Goal: Information Seeking & Learning: Learn about a topic

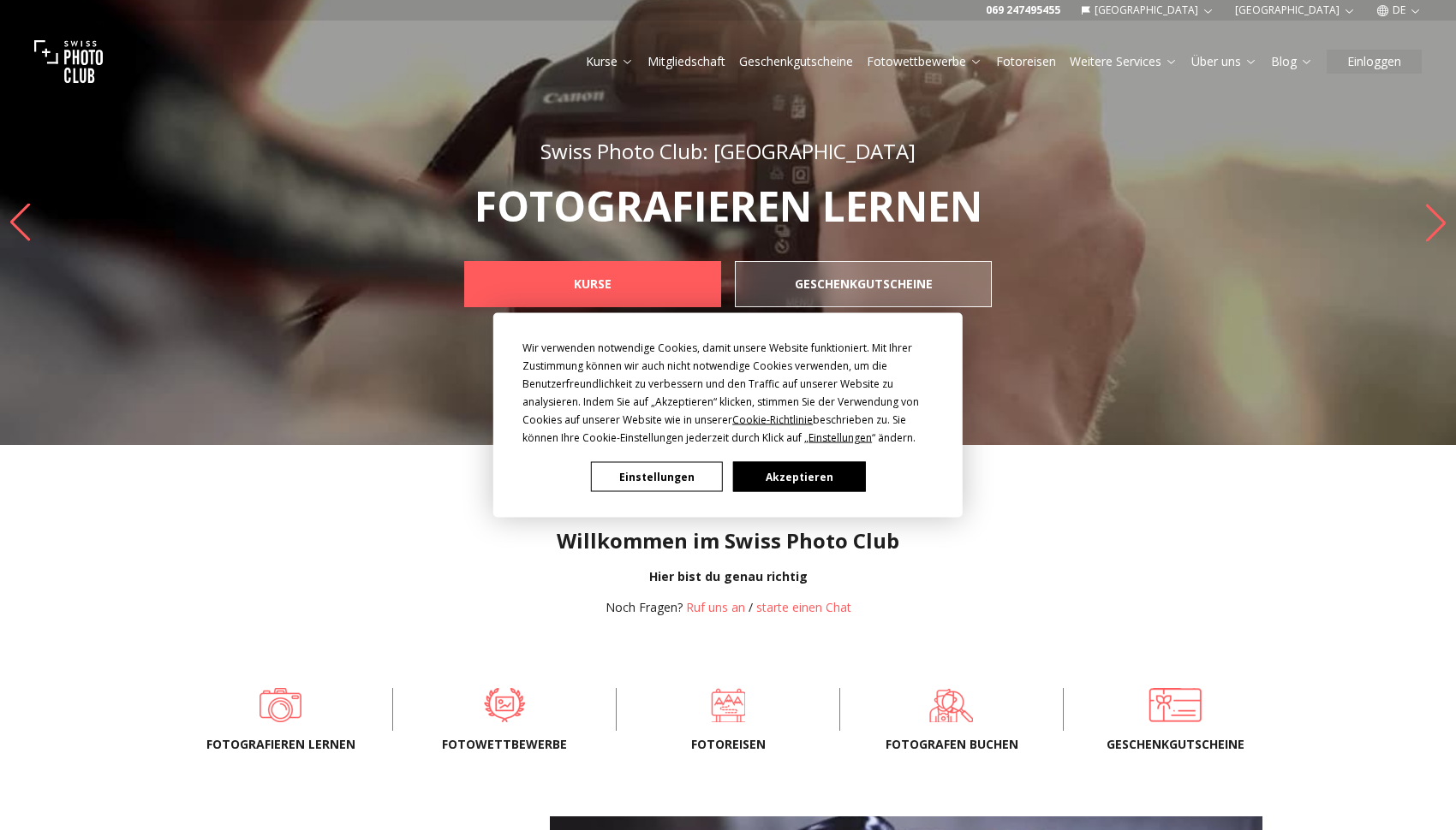
click at [1367, 68] on div "Wir verwenden notwendige Cookies, damit unsere Website funktioniert. Mit Ihrer …" at bounding box center [728, 415] width 1456 height 830
click at [1366, 62] on div "Wir verwenden notwendige Cookies, damit unsere Website funktioniert. Mit Ihrer …" at bounding box center [728, 415] width 1456 height 830
click at [789, 486] on button "Akzeptieren" at bounding box center [799, 477] width 131 height 30
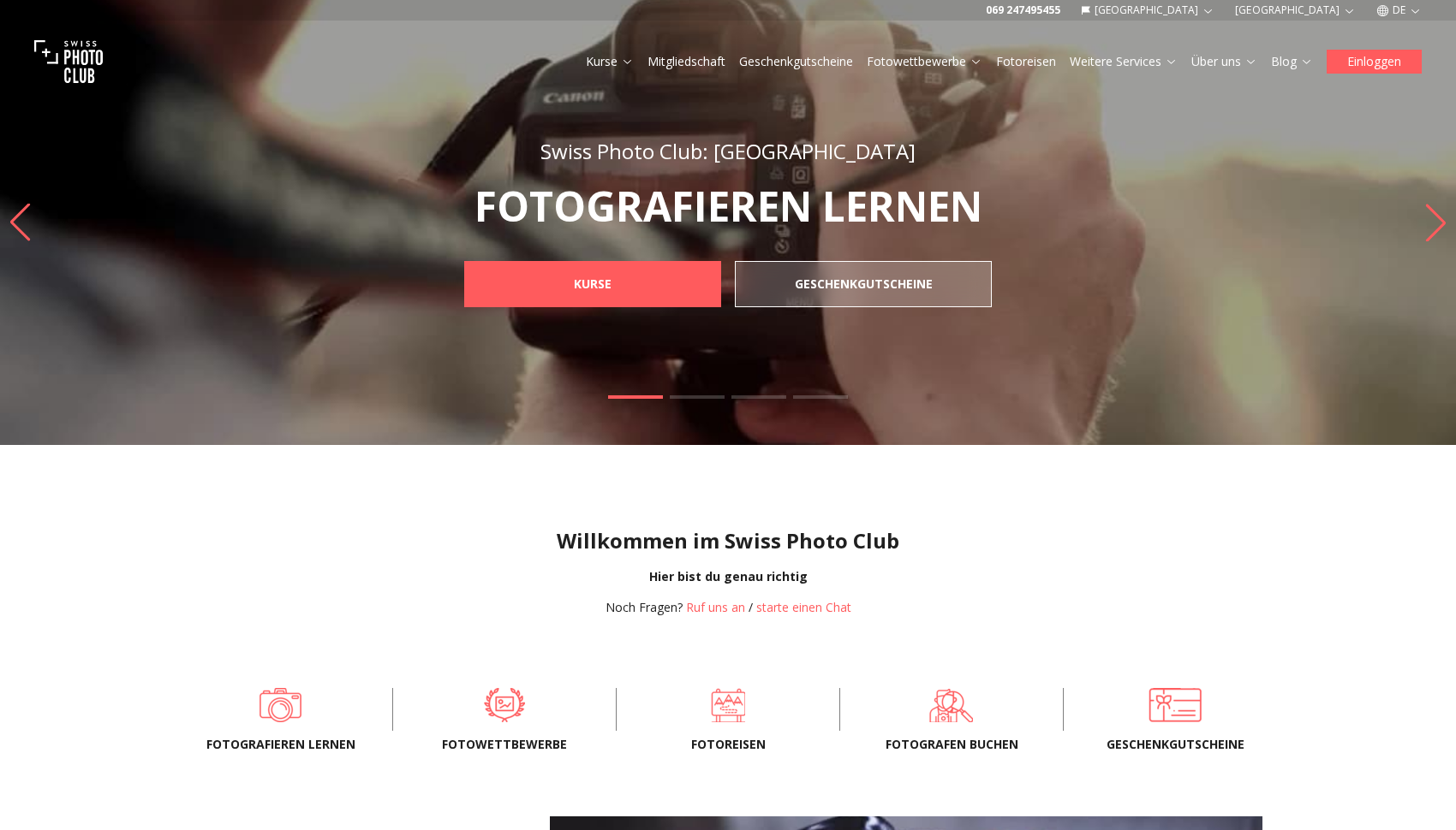
click at [1377, 55] on button "Einloggen" at bounding box center [1374, 62] width 95 height 24
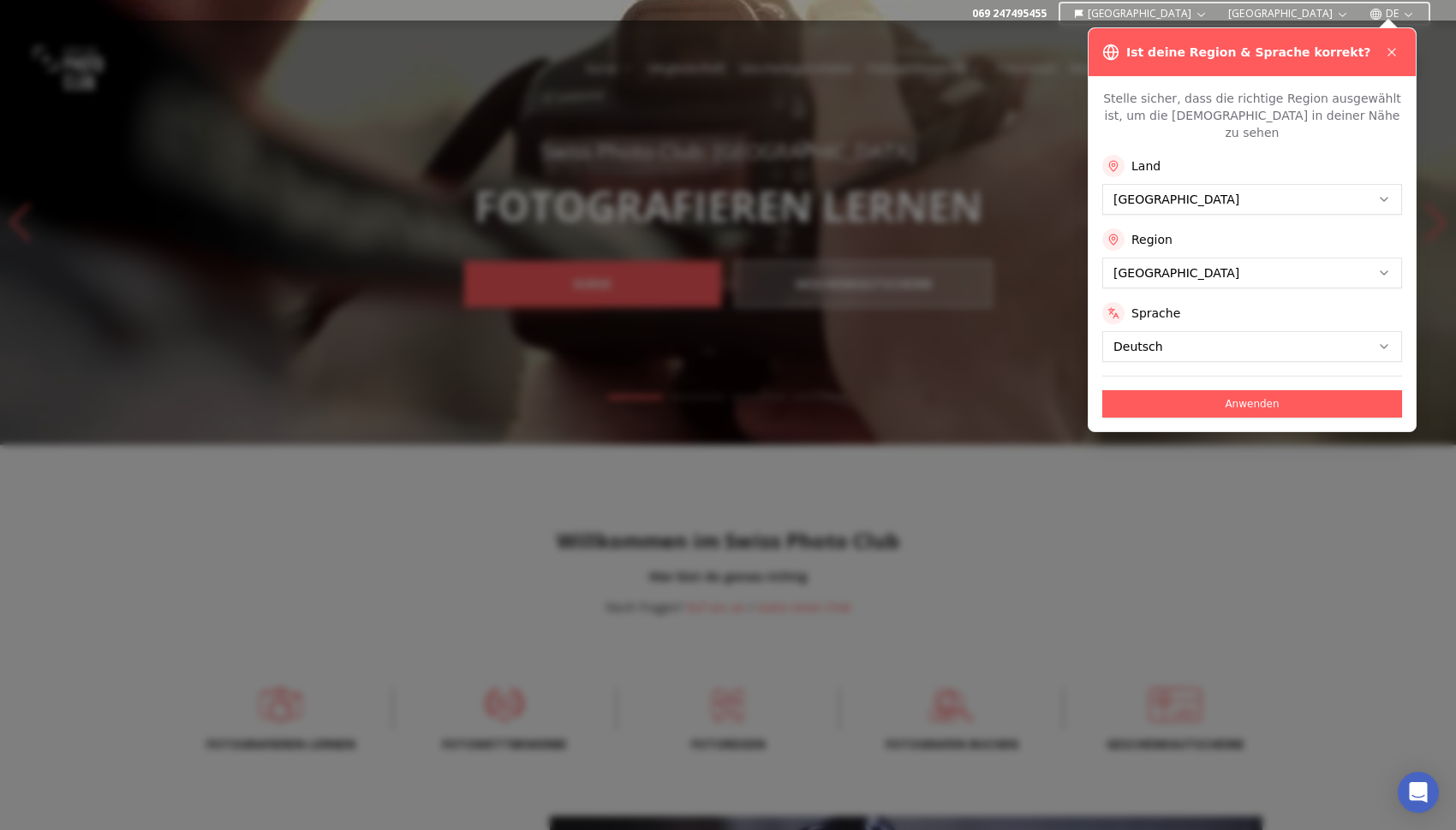
click at [1237, 247] on div at bounding box center [728, 415] width 1456 height 830
click at [1211, 390] on button "Anwenden" at bounding box center [1251, 404] width 299 height 27
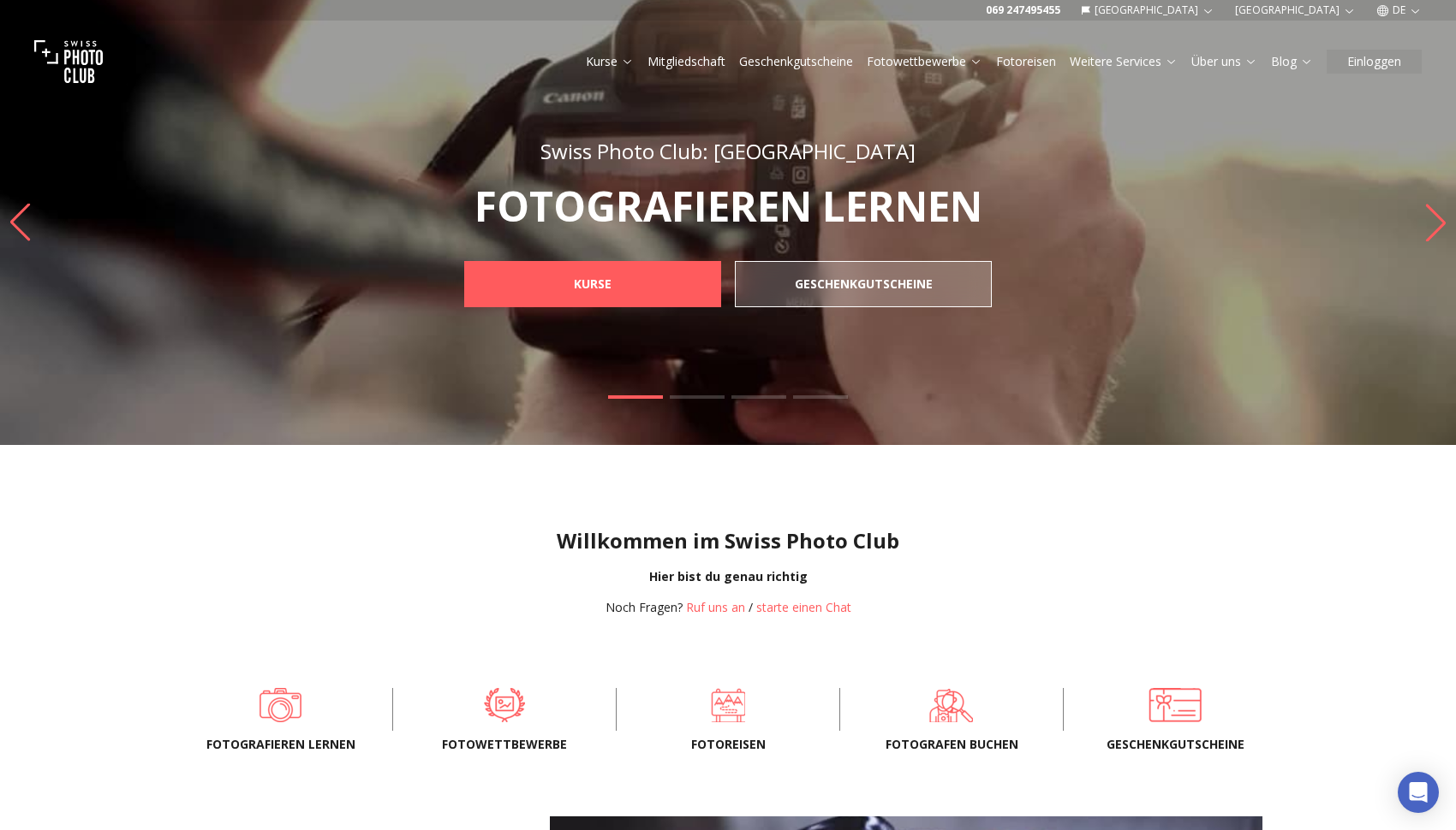
click at [1377, 46] on div "Kurse Mitgliedschaft Geschenkgutscheine Fotowettbewerbe Fotoreisen Weitere Serv…" at bounding box center [728, 62] width 1456 height 82
click at [1377, 51] on button "Einloggen" at bounding box center [1374, 62] width 95 height 24
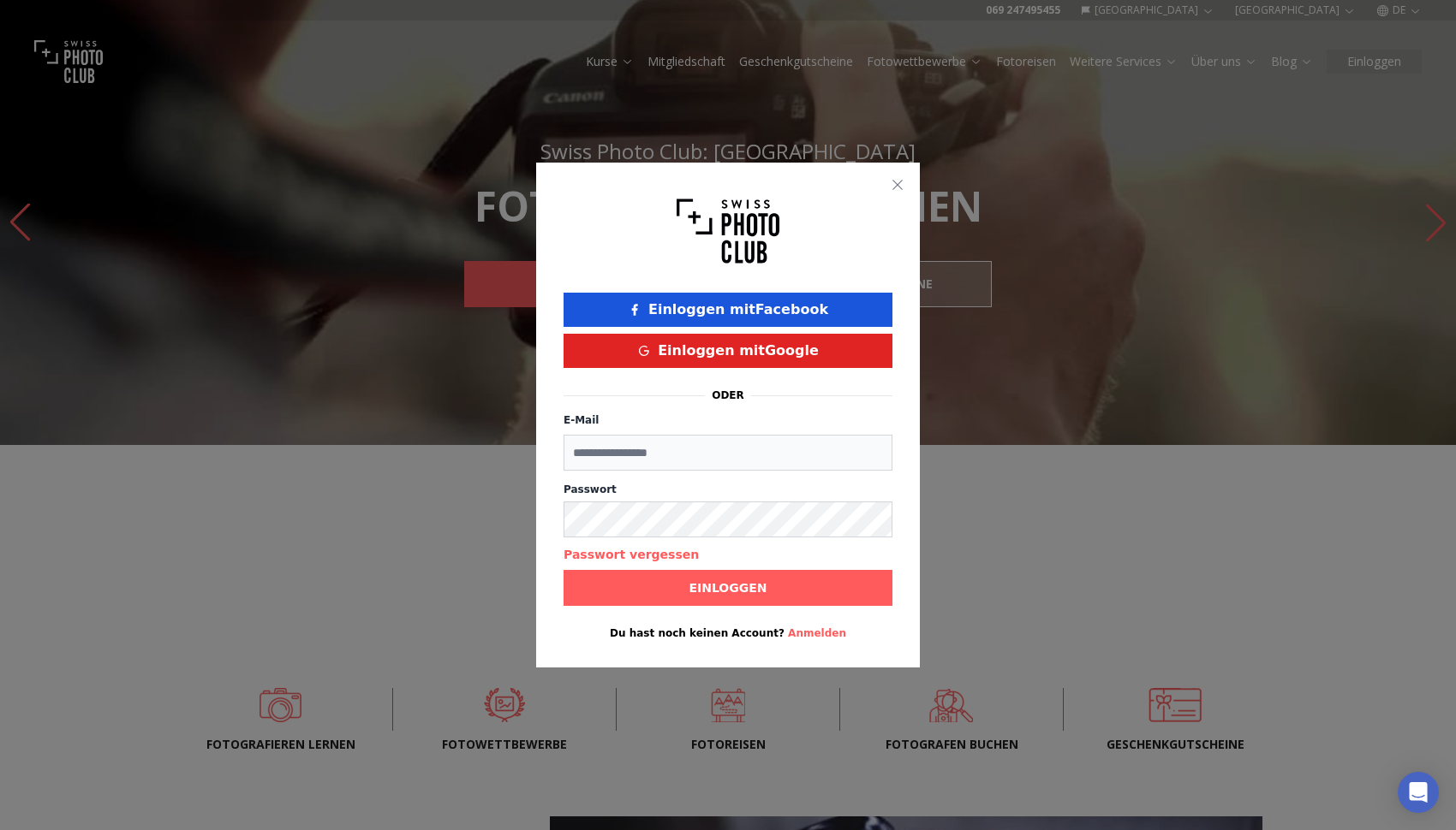
click at [722, 315] on button "Einloggen mit Facebook" at bounding box center [727, 309] width 329 height 34
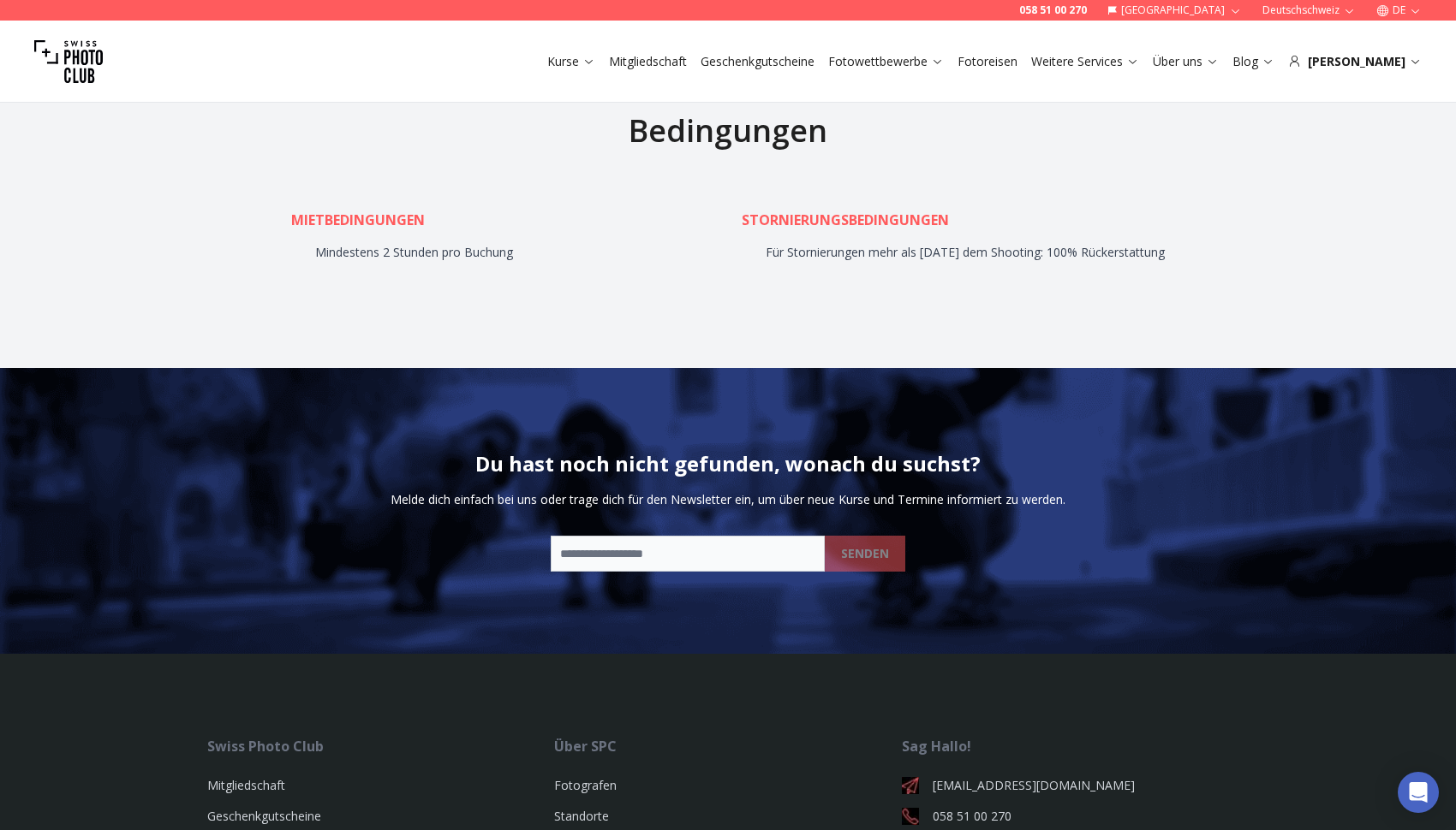
scroll to position [8336, 0]
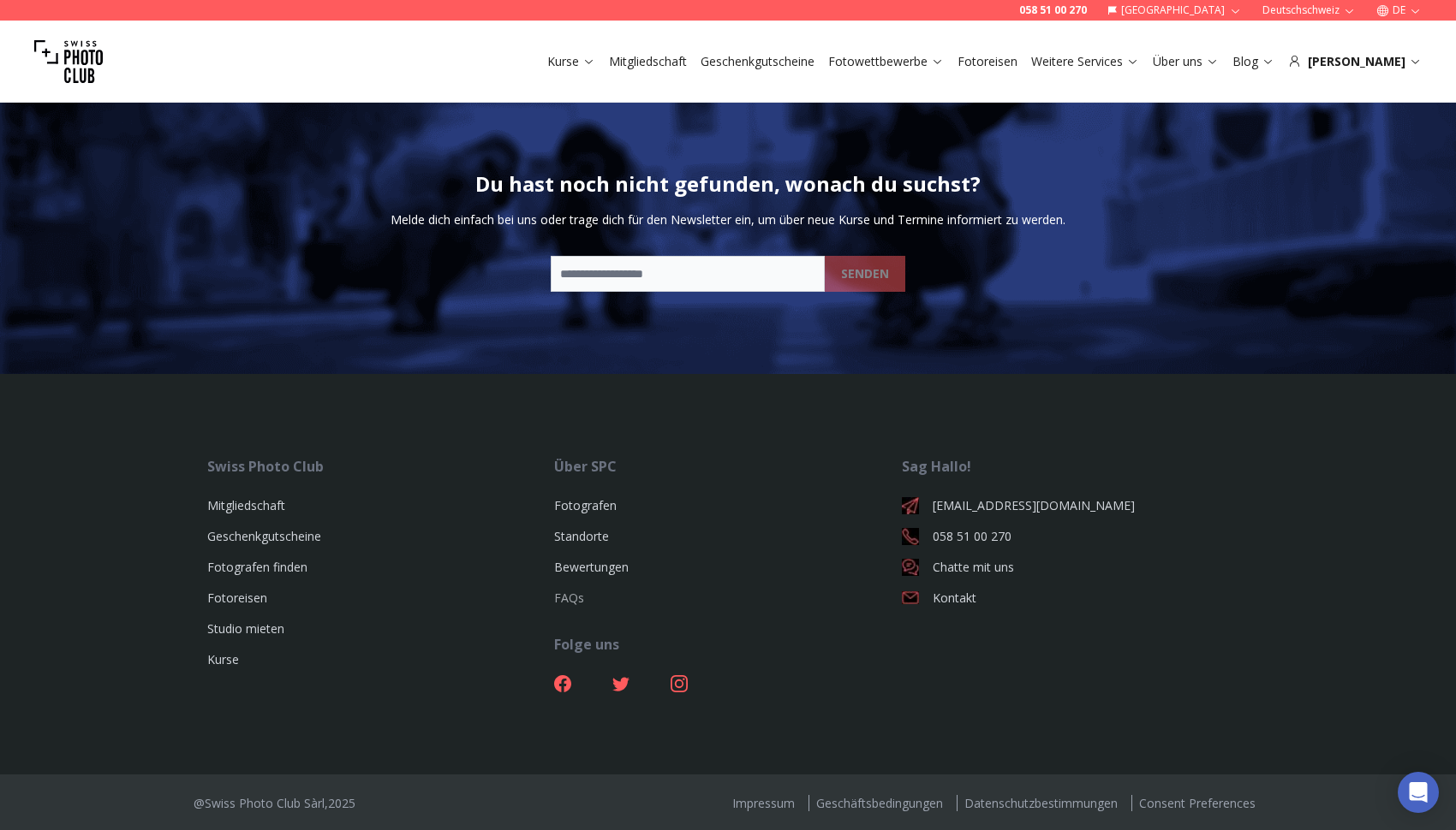
click at [561, 591] on link "FAQs" at bounding box center [569, 597] width 30 height 17
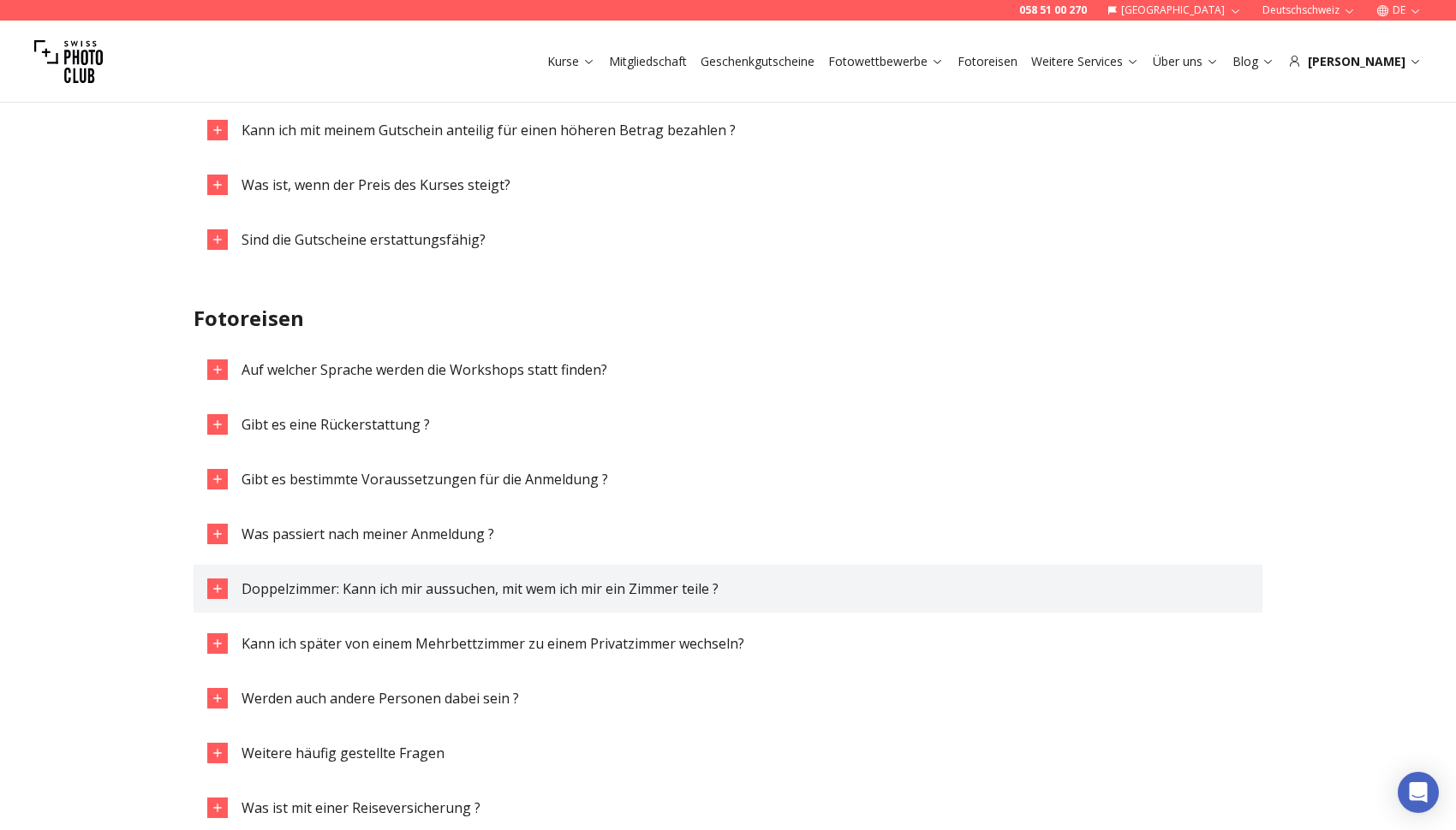
scroll to position [1861, 0]
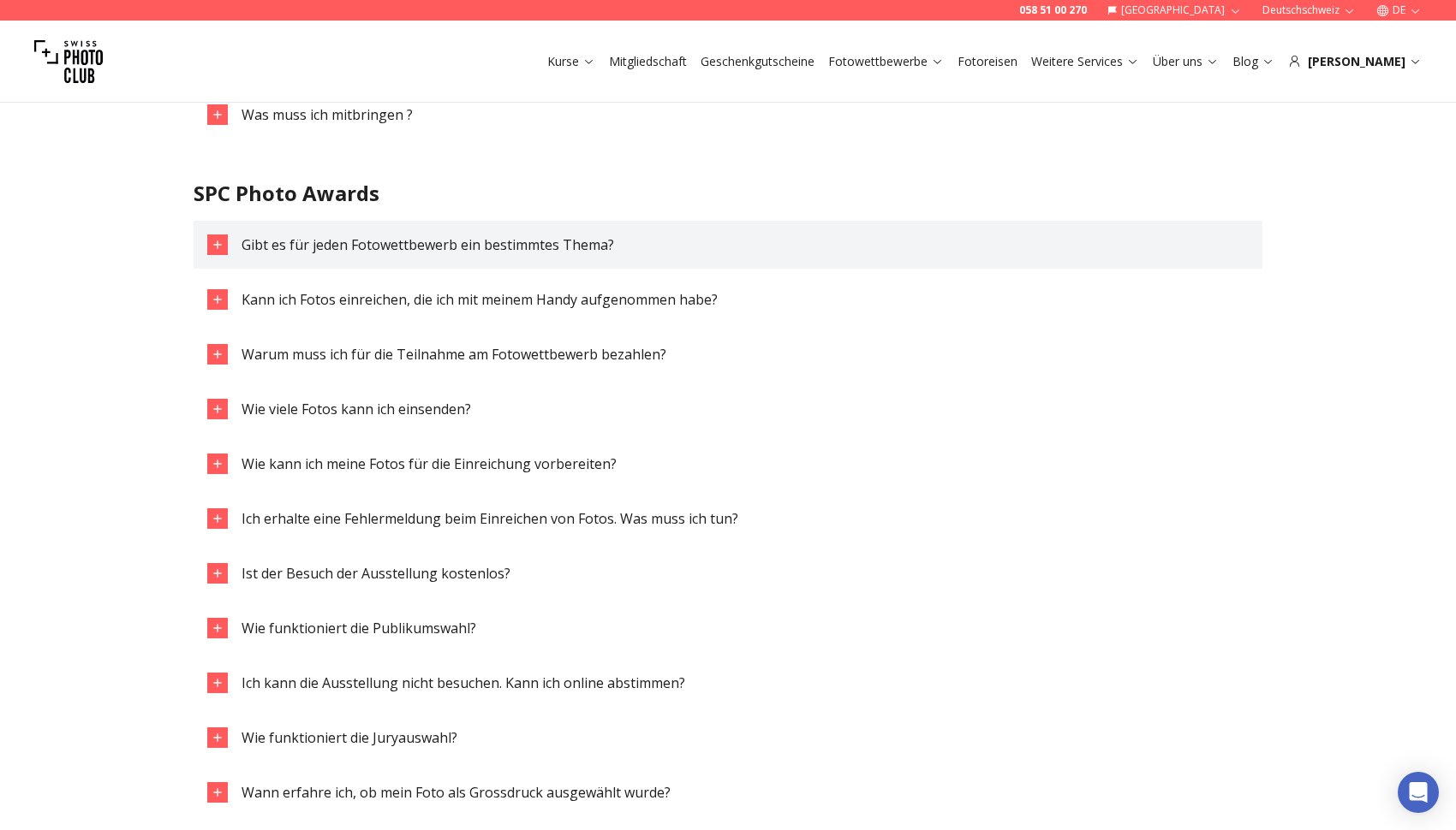
click at [213, 254] on div "button" at bounding box center [217, 244] width 21 height 21
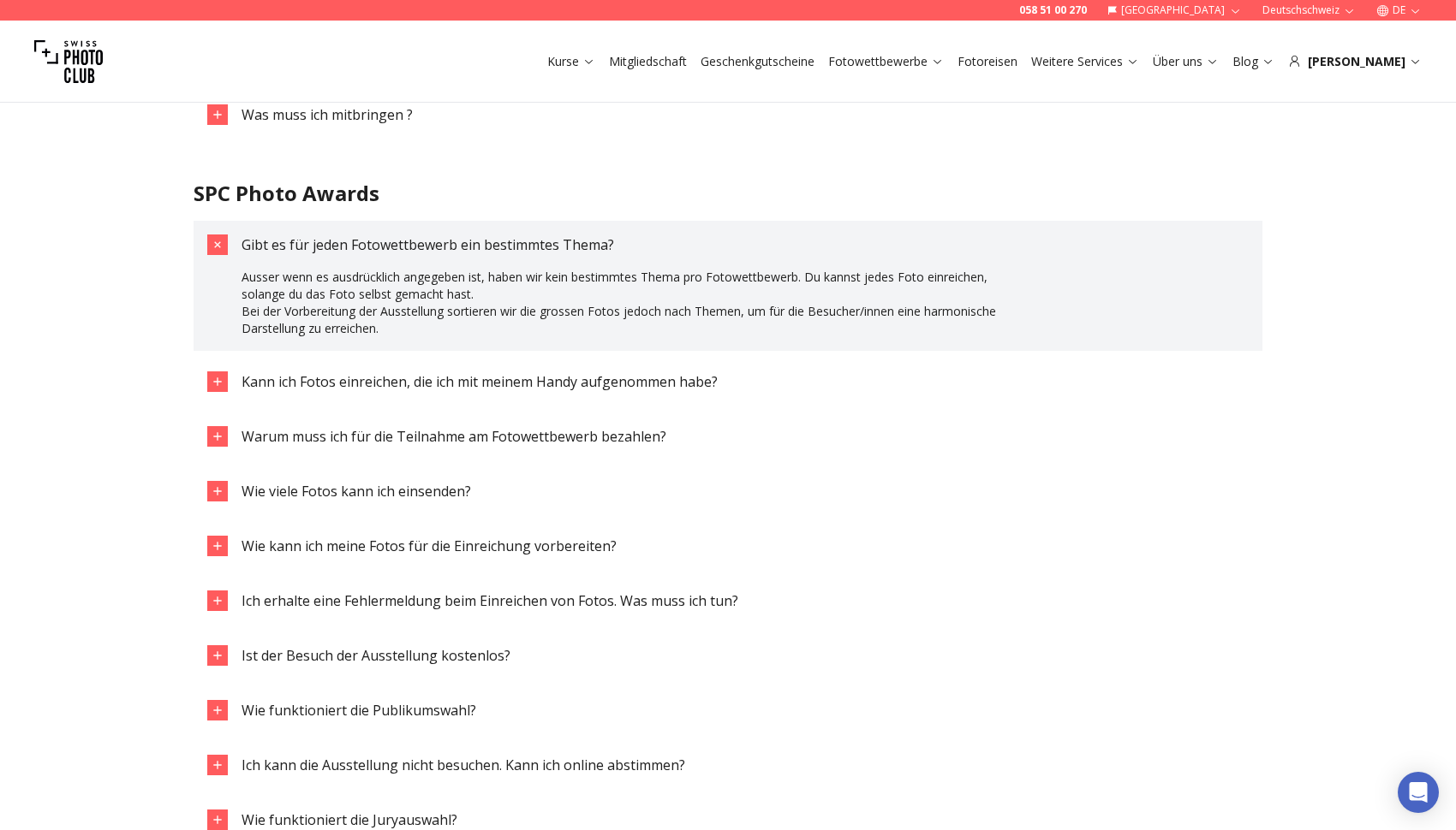
click at [215, 251] on icon "button" at bounding box center [218, 245] width 20 height 20
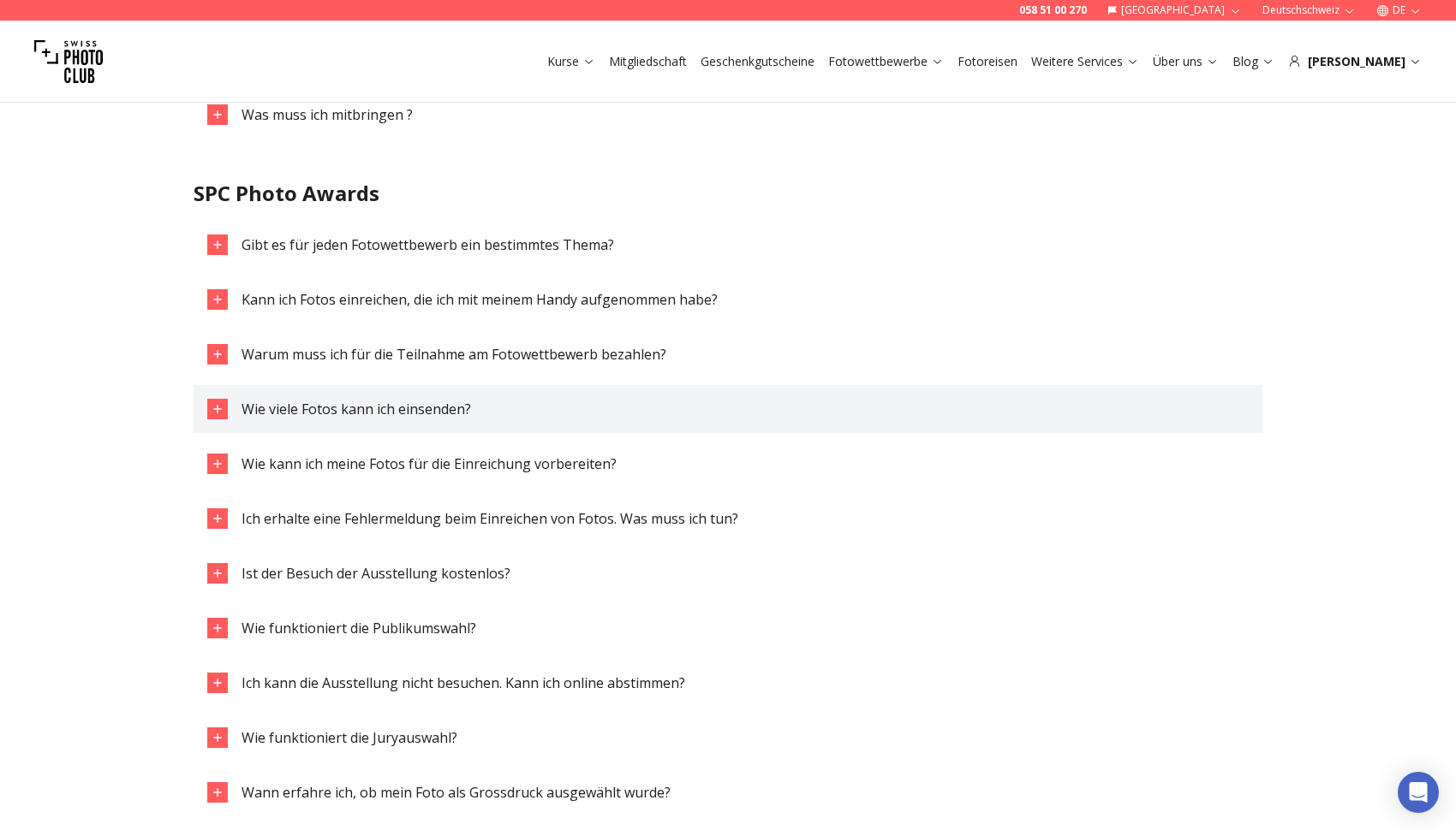
click at [220, 412] on icon "button" at bounding box center [218, 409] width 14 height 14
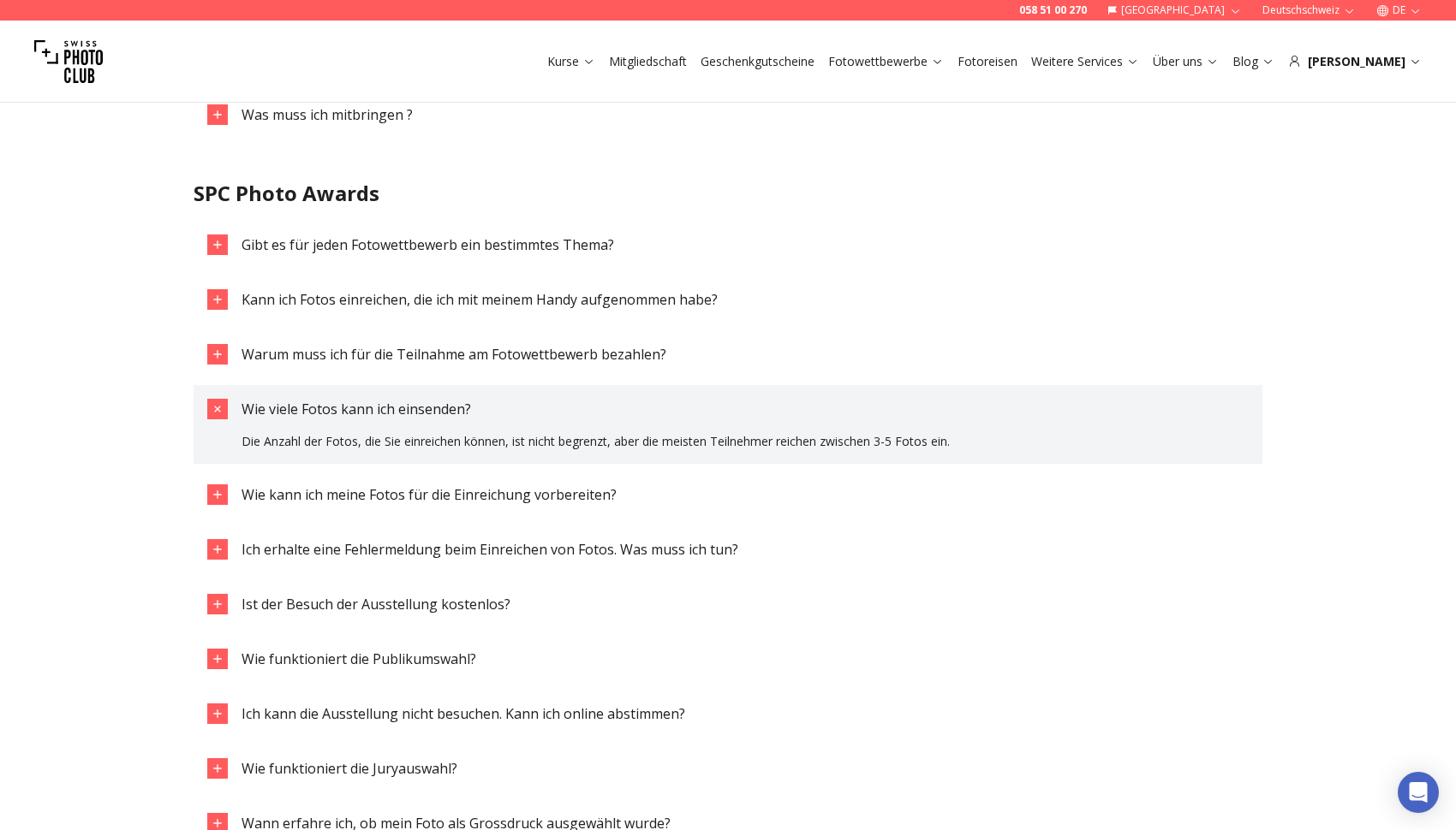
click at [220, 412] on icon "button" at bounding box center [217, 408] width 11 height 11
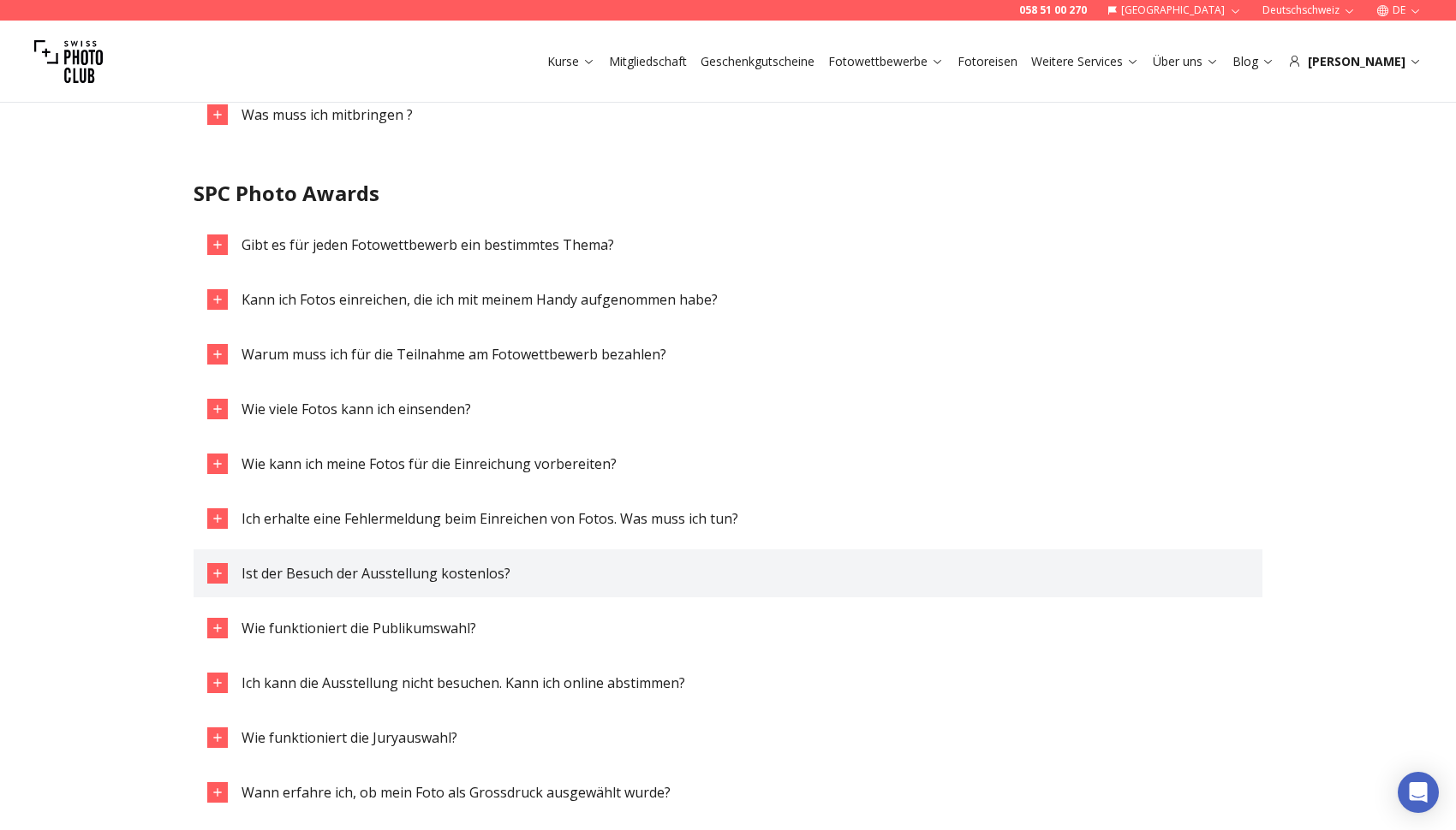
click at [226, 571] on div "button" at bounding box center [217, 573] width 21 height 21
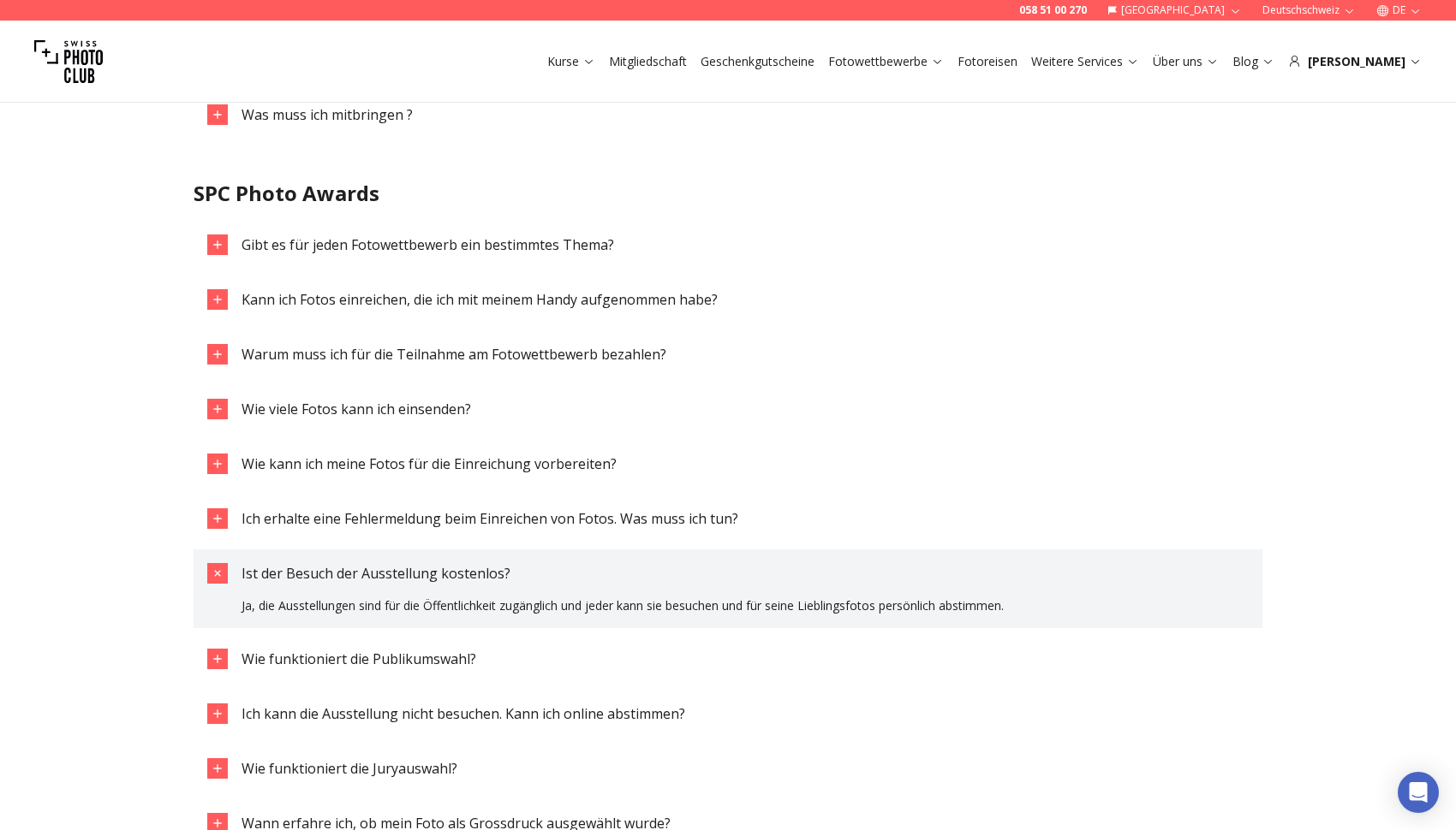
click at [226, 571] on icon "button" at bounding box center [218, 574] width 20 height 20
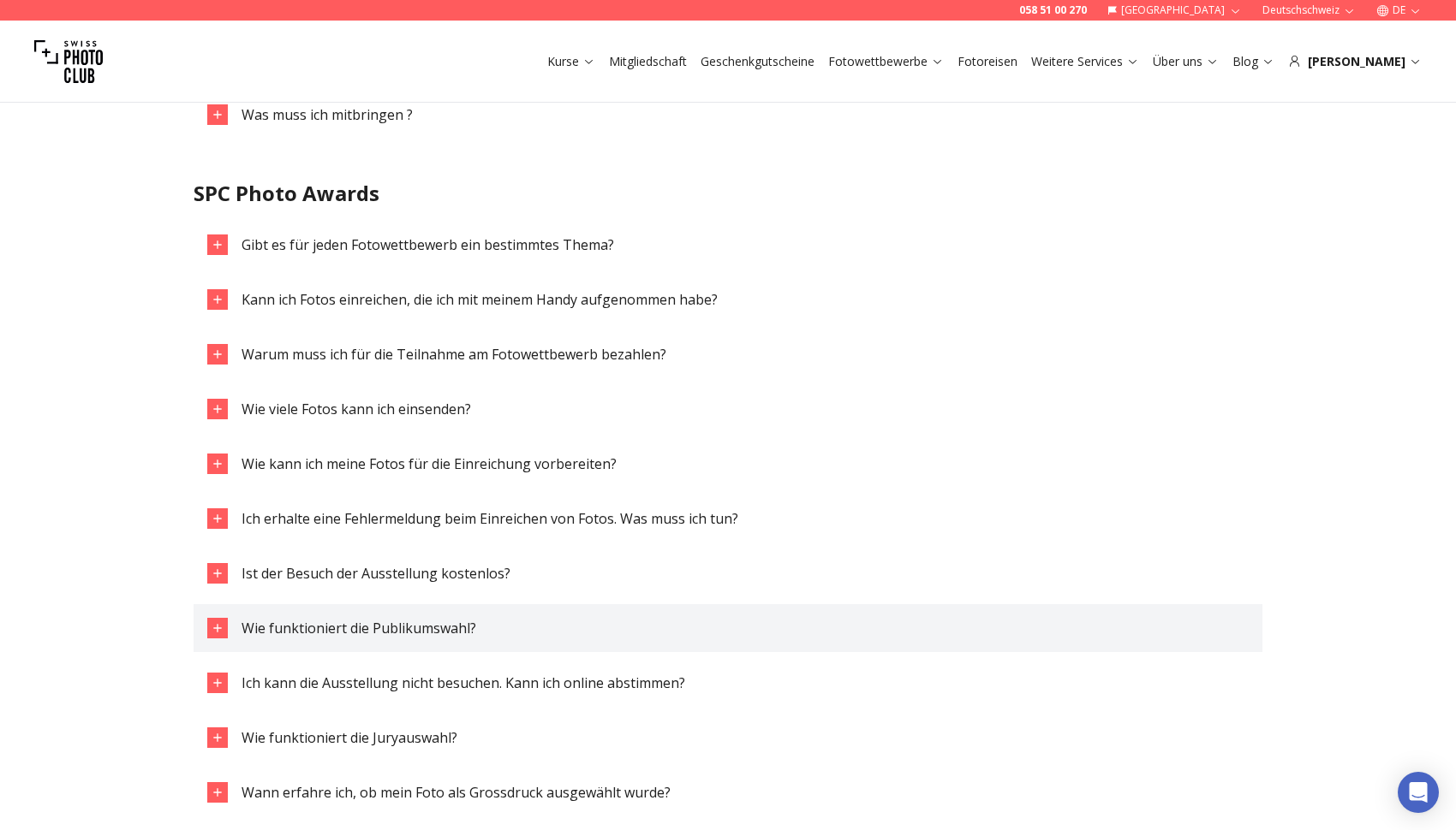
click at [224, 622] on icon "button" at bounding box center [218, 629] width 14 height 14
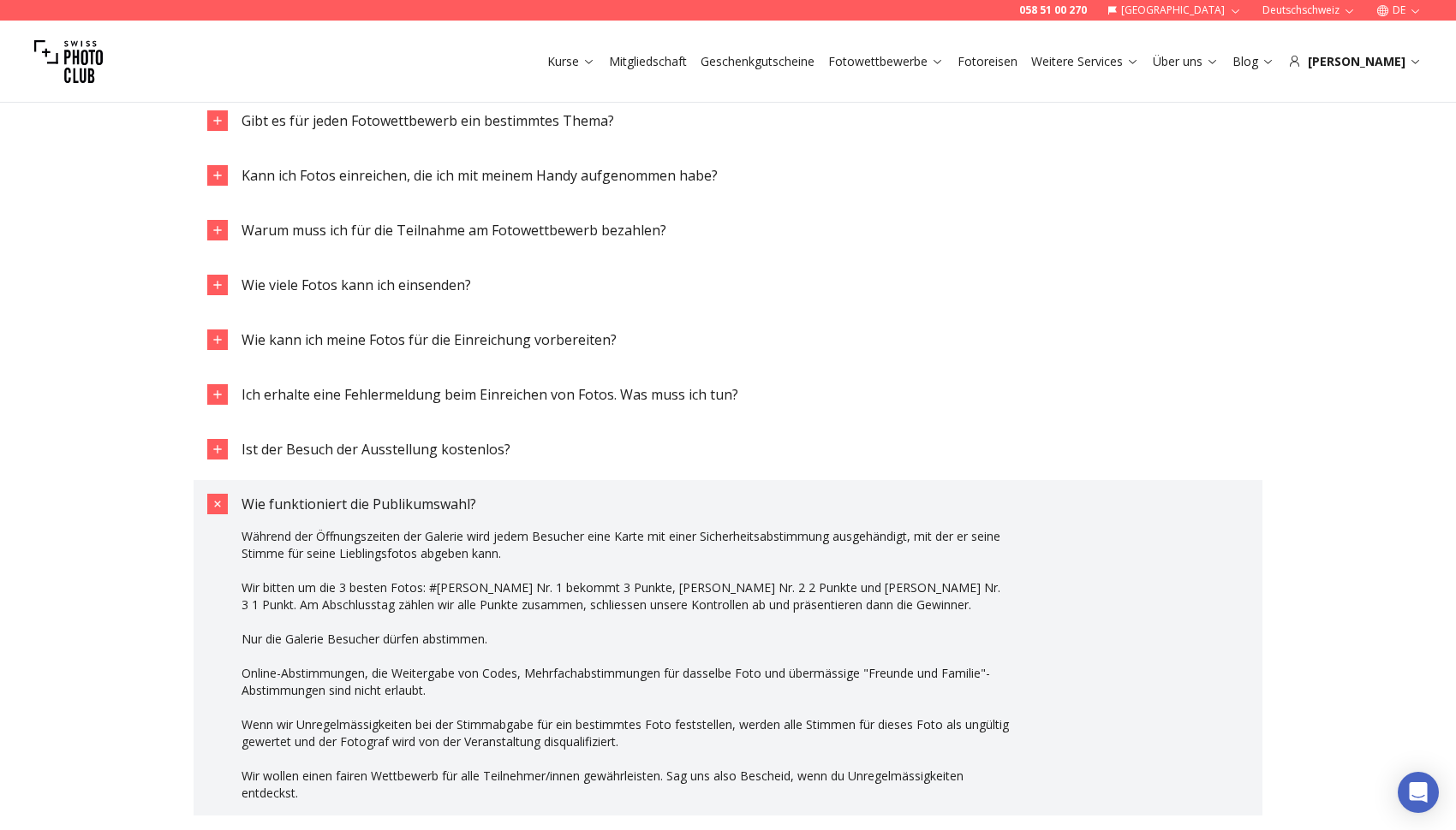
scroll to position [2162, 0]
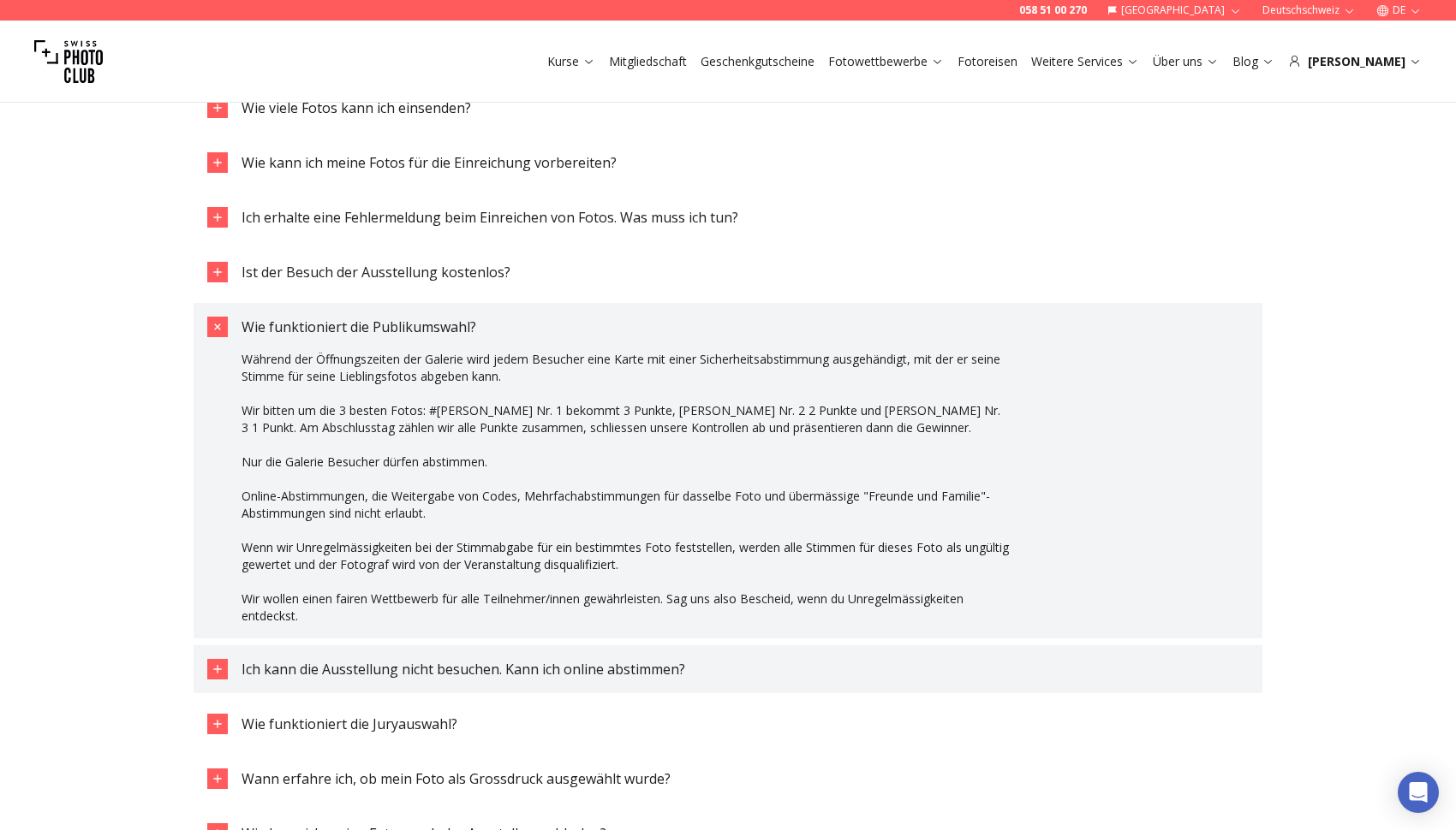
click at [215, 662] on icon "button" at bounding box center [218, 669] width 14 height 14
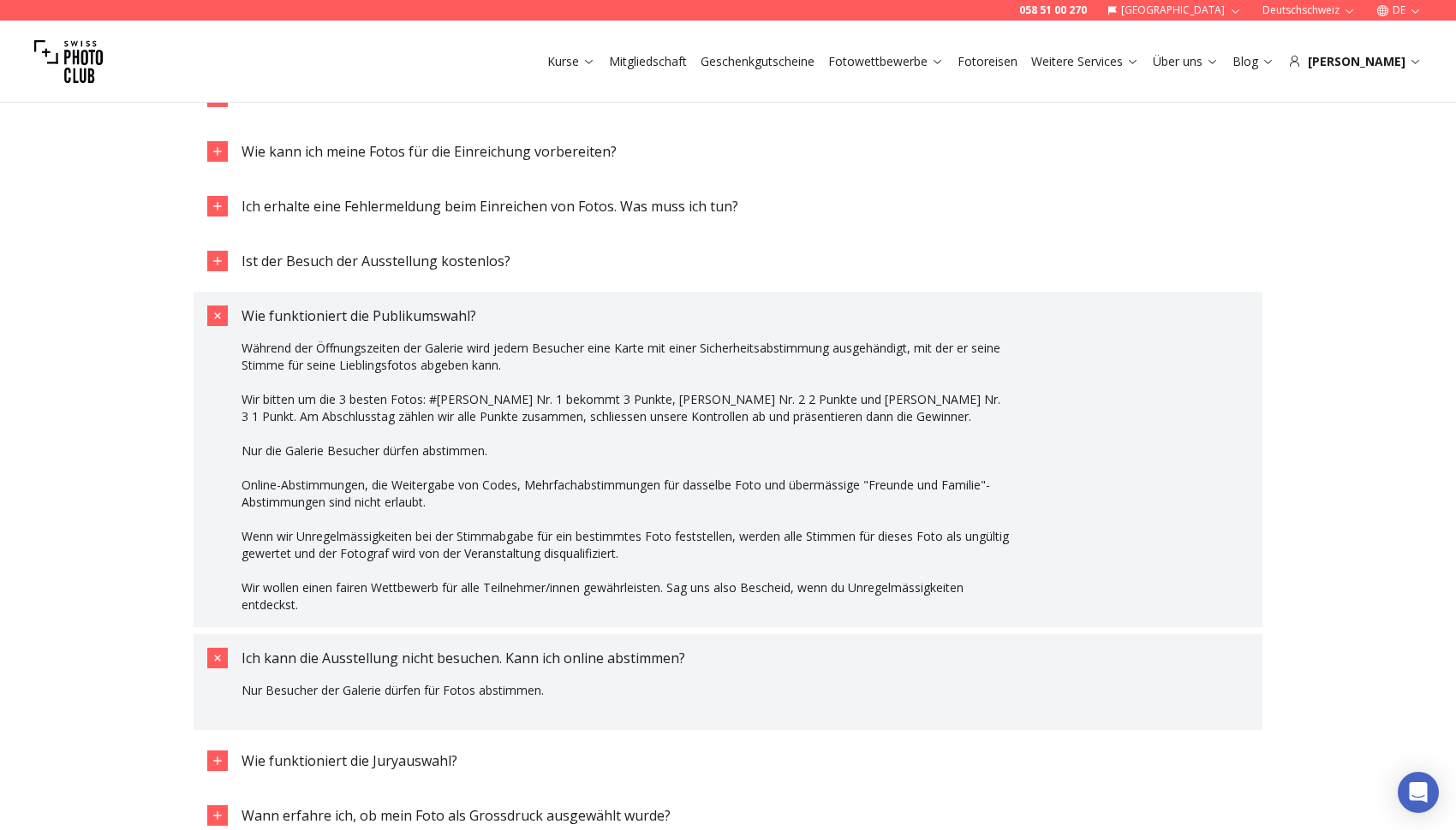
scroll to position [2320, 0]
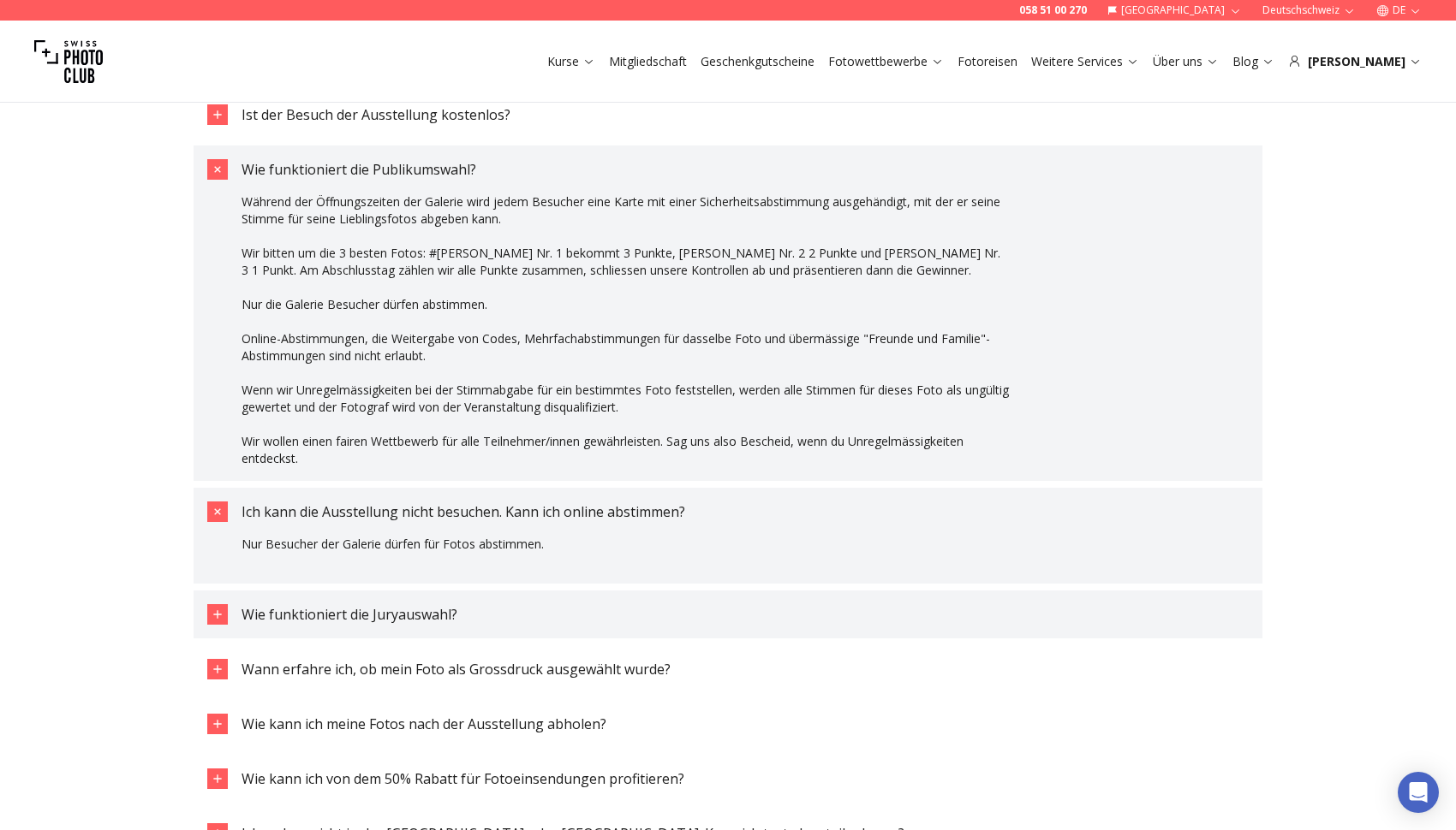
click at [206, 608] on button "Wie funktioniert die Juryauswahl?" at bounding box center [727, 614] width 1068 height 48
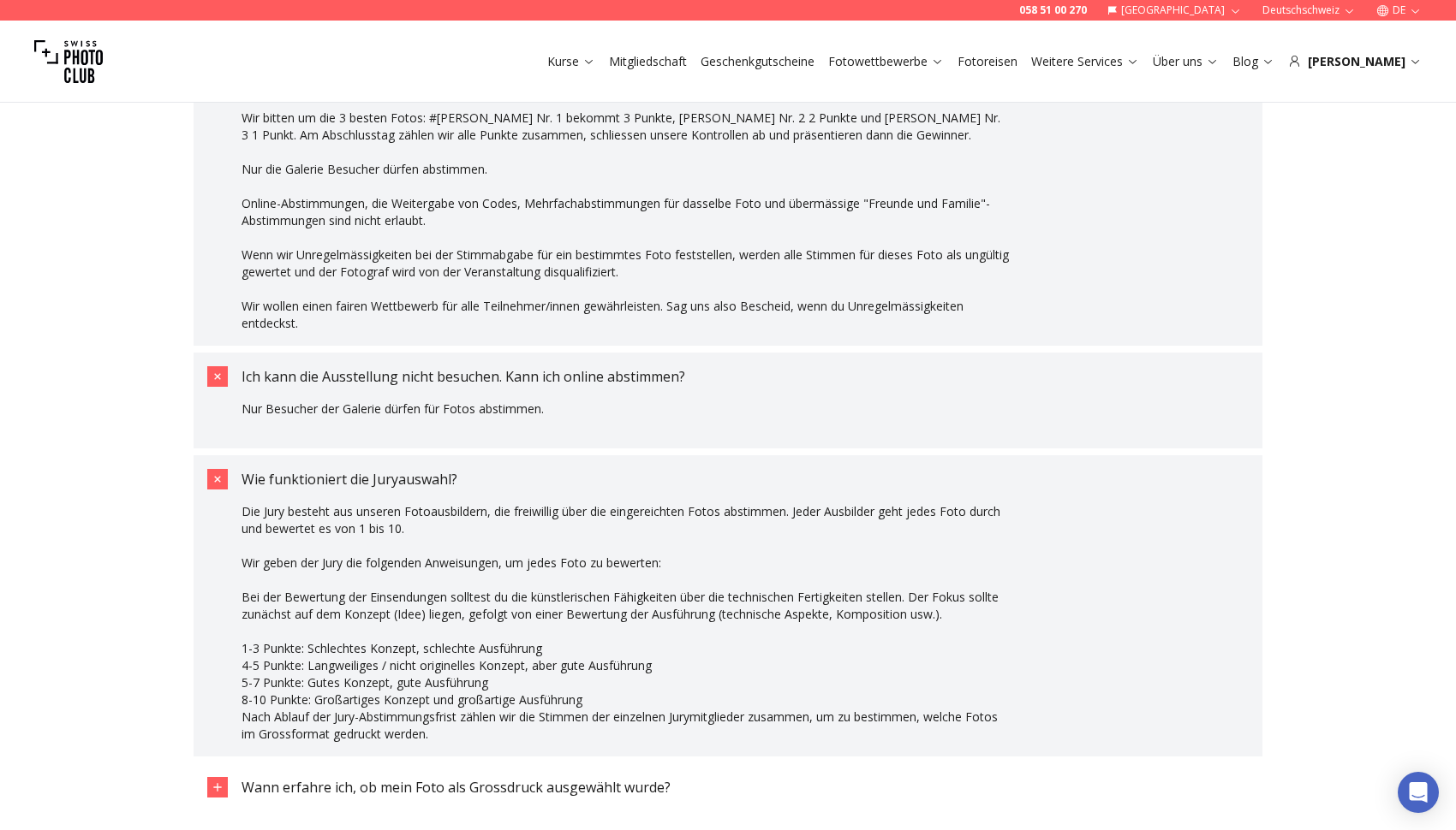
scroll to position [2595, 0]
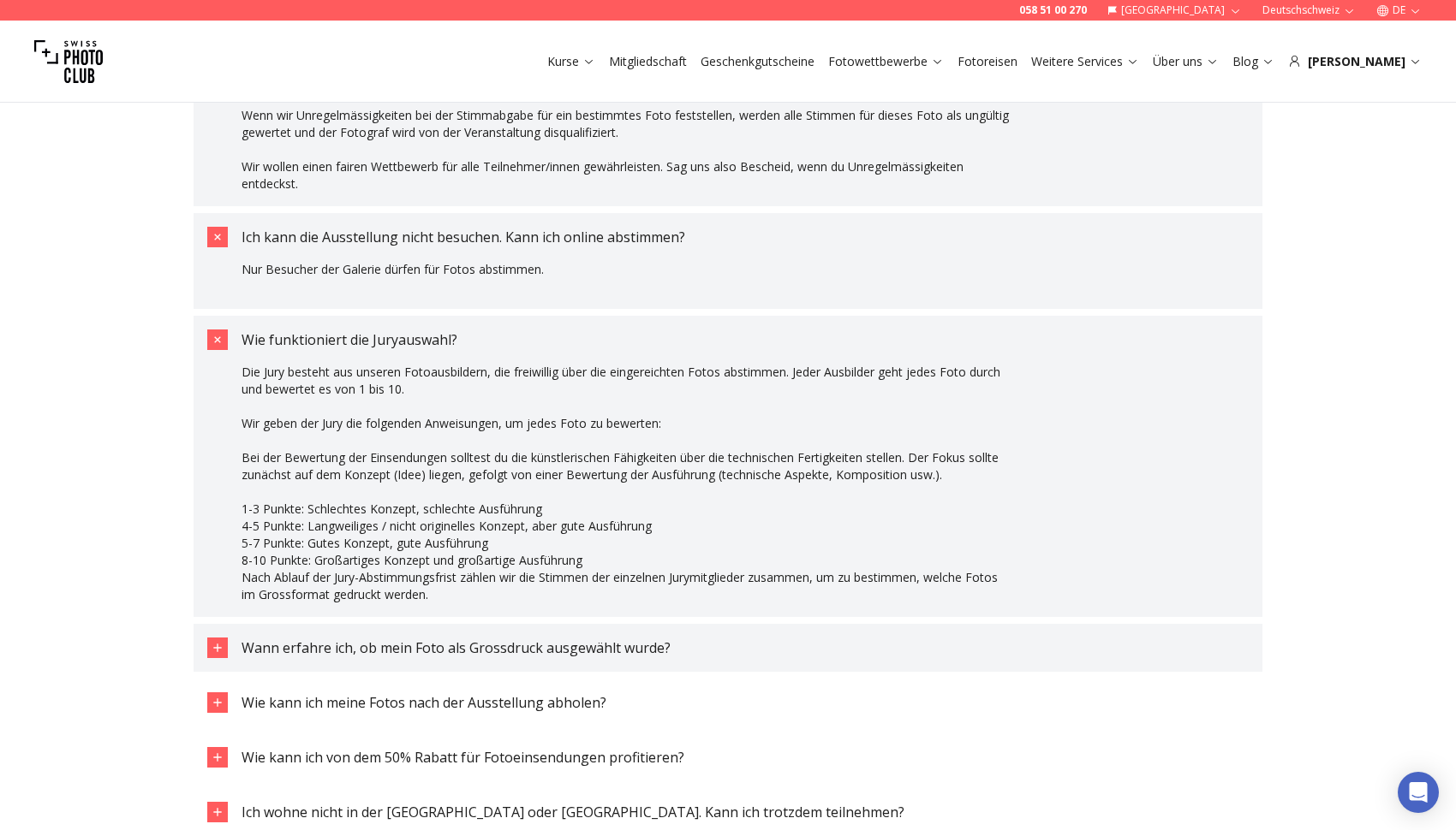
click at [222, 644] on icon "button" at bounding box center [218, 648] width 14 height 14
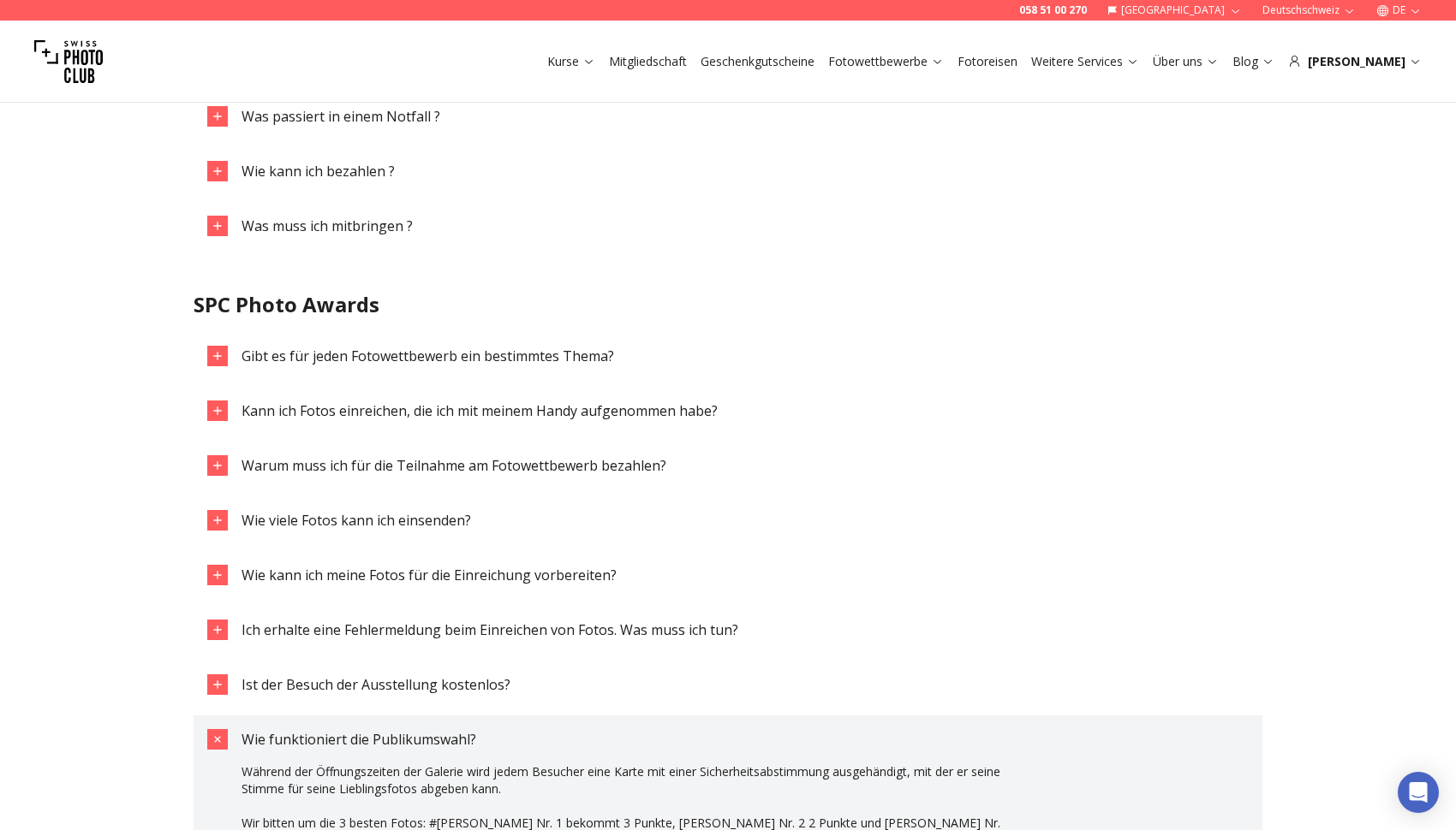
scroll to position [0, 0]
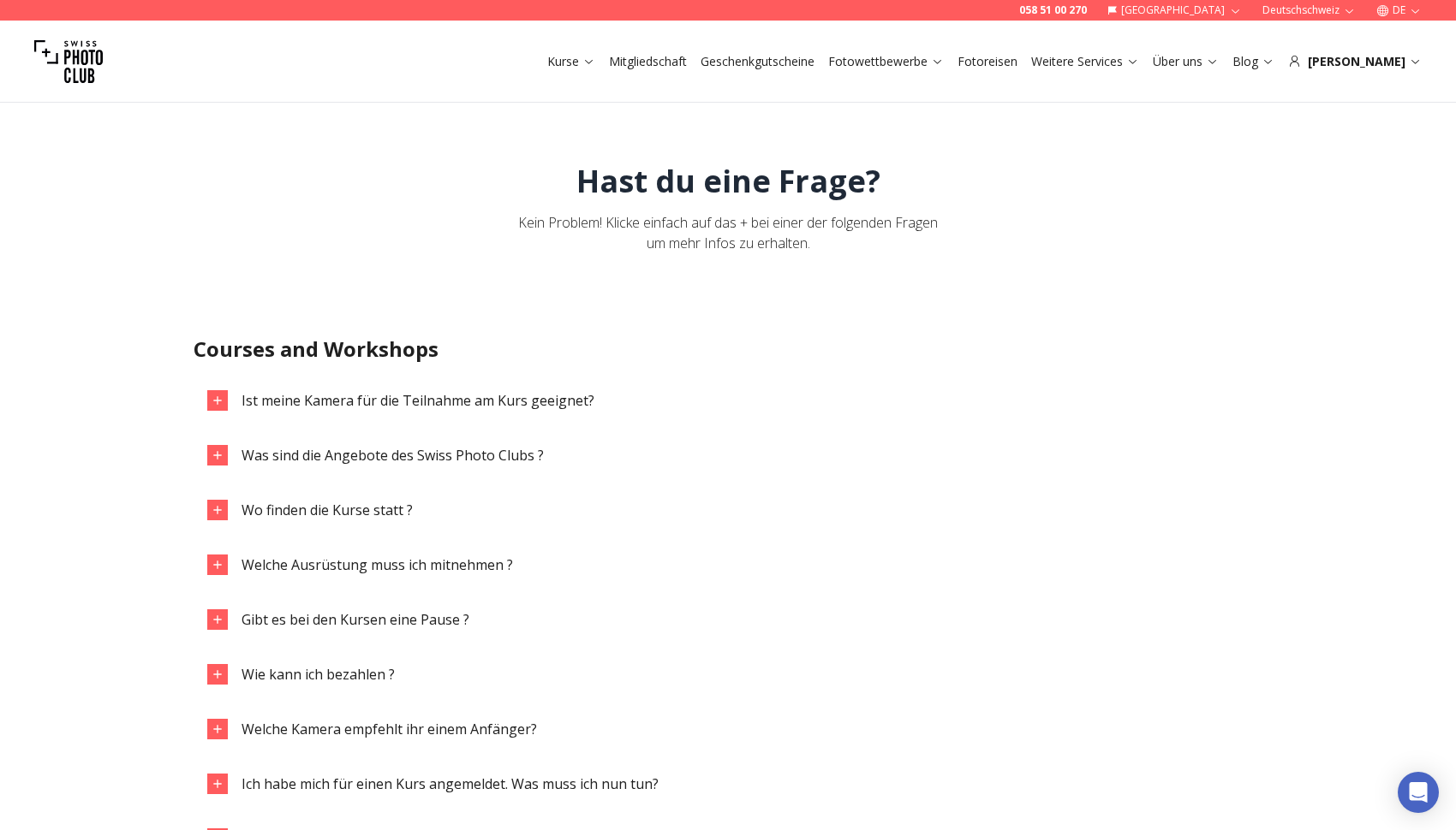
click at [93, 54] on img at bounding box center [69, 62] width 69 height 69
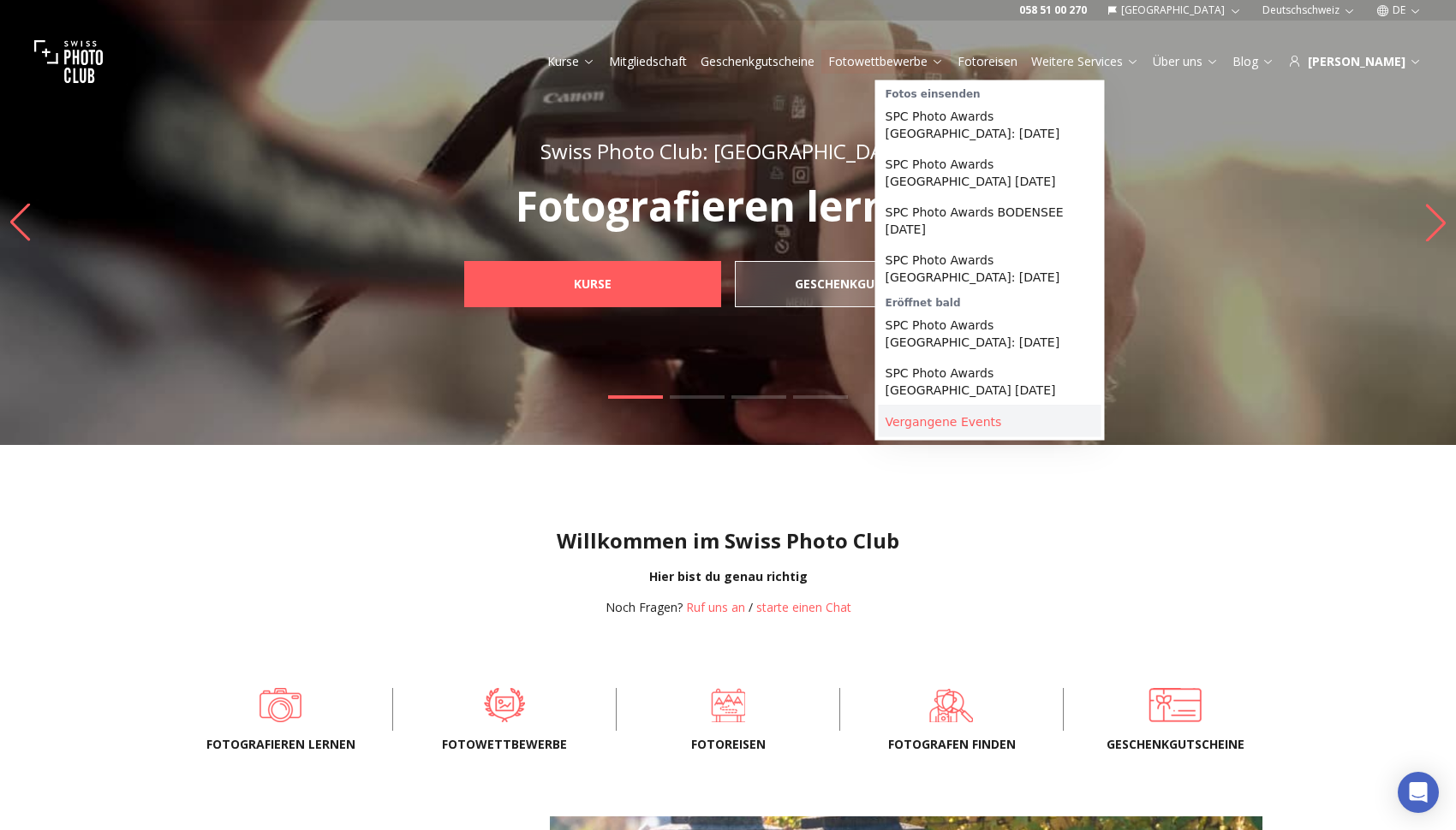
click at [927, 426] on link "Vergangene Events" at bounding box center [989, 422] width 223 height 30
